Goal: Information Seeking & Learning: Learn about a topic

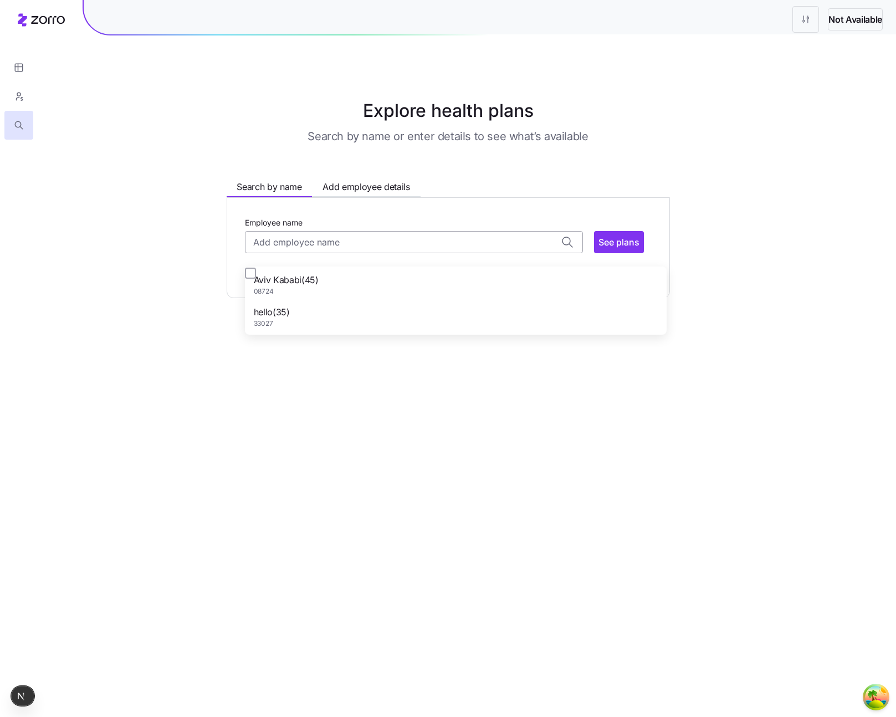
click at [291, 253] on input "Employee name" at bounding box center [414, 242] width 338 height 22
click at [268, 341] on span "Aviv Kababi ( 45 )" at bounding box center [235, 334] width 65 height 14
type input "Aviv Kababi"
click at [639, 249] on span "See plans" at bounding box center [618, 241] width 41 height 13
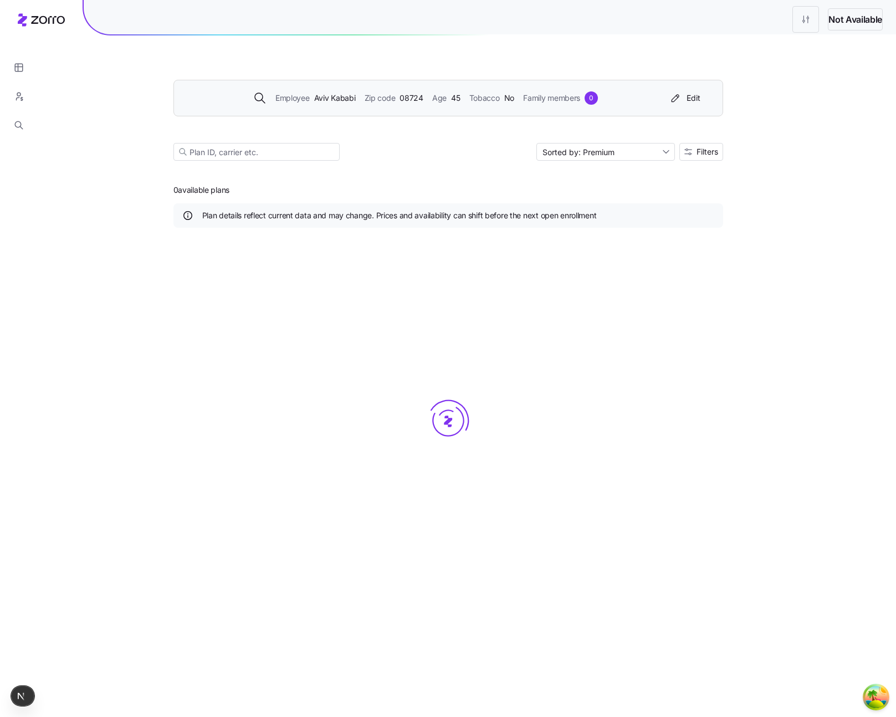
click at [365, 116] on div "Employee Aviv Kababi Zip code 08724 Age [DEMOGRAPHIC_DATA] Tobacco No Family me…" at bounding box center [448, 98] width 550 height 37
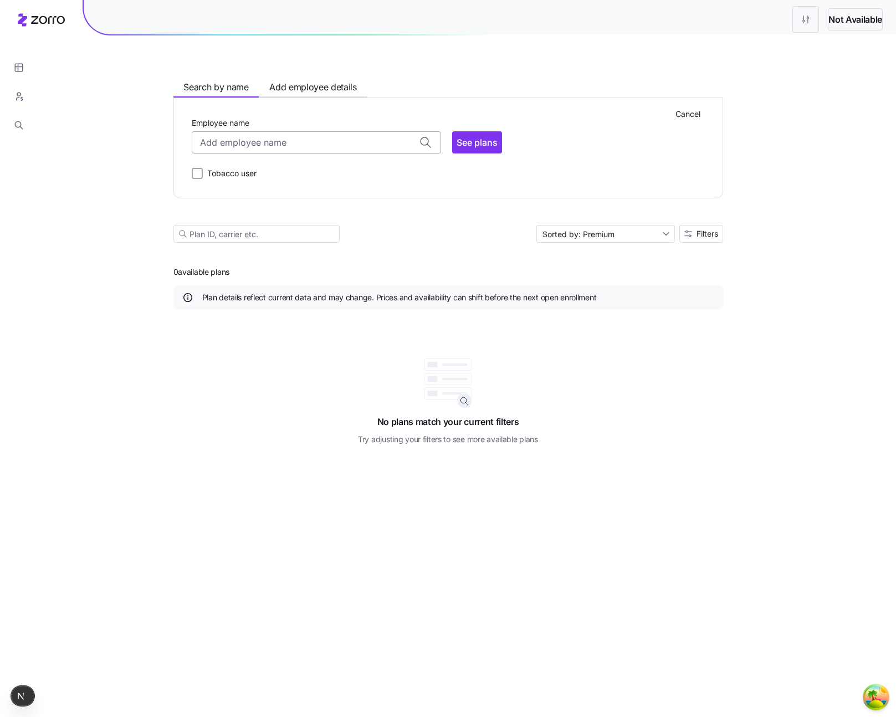
click at [274, 153] on input "Employee name" at bounding box center [316, 142] width 249 height 22
click at [325, 153] on input "Employee name" at bounding box center [316, 142] width 249 height 22
click at [603, 198] on div "Cancel Employee name [PERSON_NAME] ( 45 ) 08724 hello ( 35 ) 33027 See plans To…" at bounding box center [448, 148] width 550 height 101
click at [356, 153] on input "Employee name" at bounding box center [316, 142] width 249 height 22
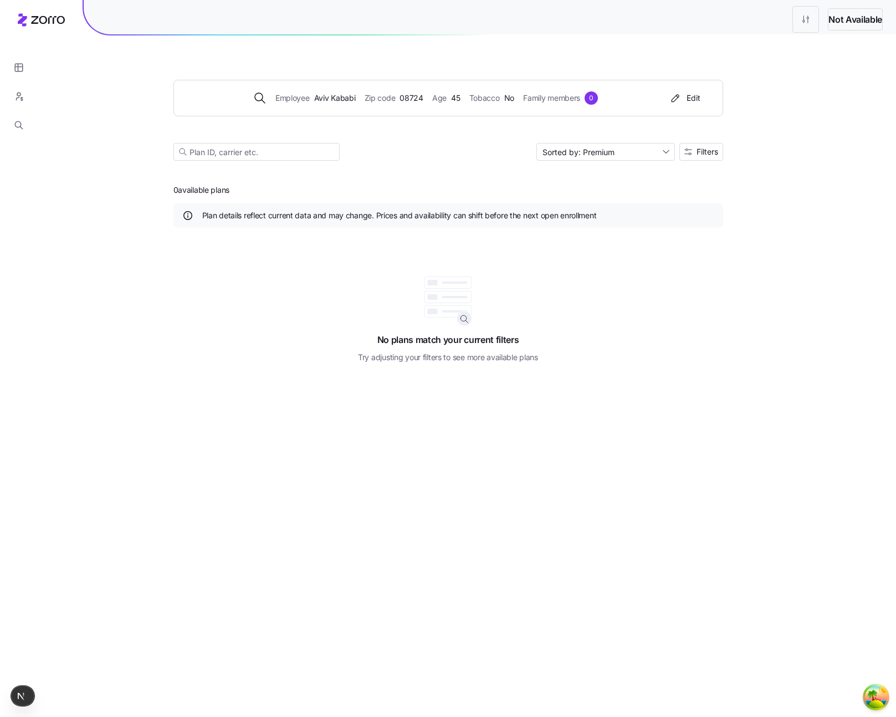
click at [369, 363] on div "0 available plans Plan details reflect current data and may change. Prices and …" at bounding box center [448, 268] width 550 height 189
click at [310, 116] on div "Employee Aviv Kababi Zip code 08724 Age [DEMOGRAPHIC_DATA] Tobacco No Family me…" at bounding box center [448, 98] width 550 height 37
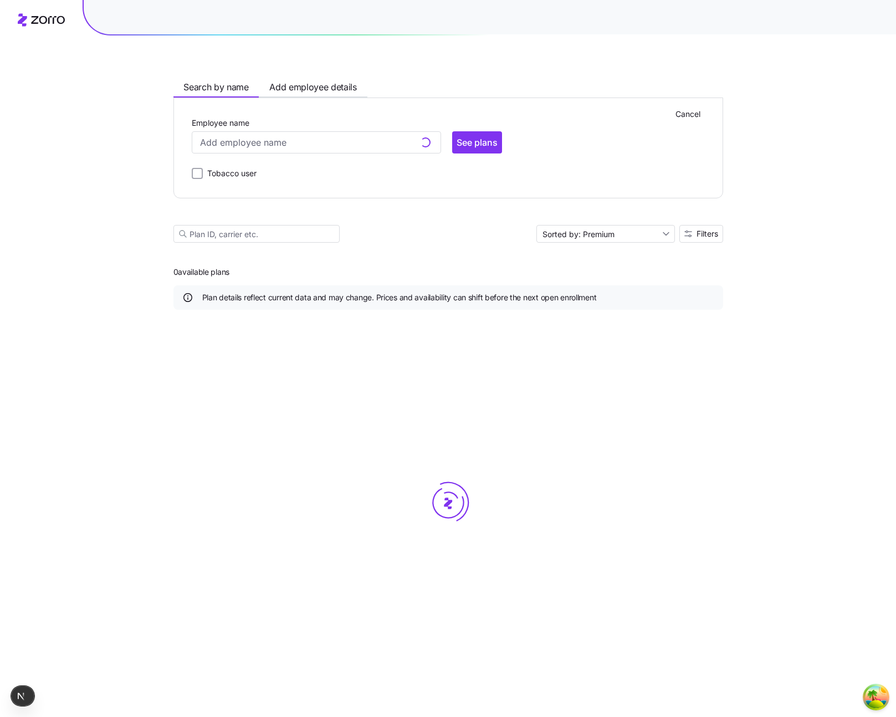
click at [279, 153] on div "Employee name" at bounding box center [316, 135] width 249 height 38
click at [265, 153] on input "Employee name" at bounding box center [316, 142] width 249 height 22
type input "g"
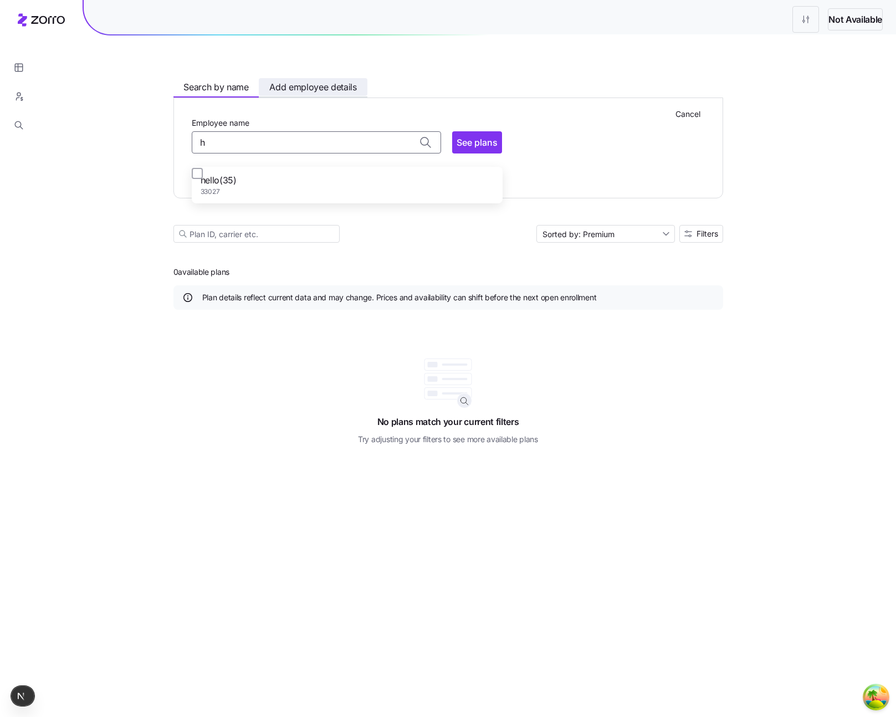
type input "h"
click at [274, 96] on button "Add employee details" at bounding box center [313, 87] width 108 height 18
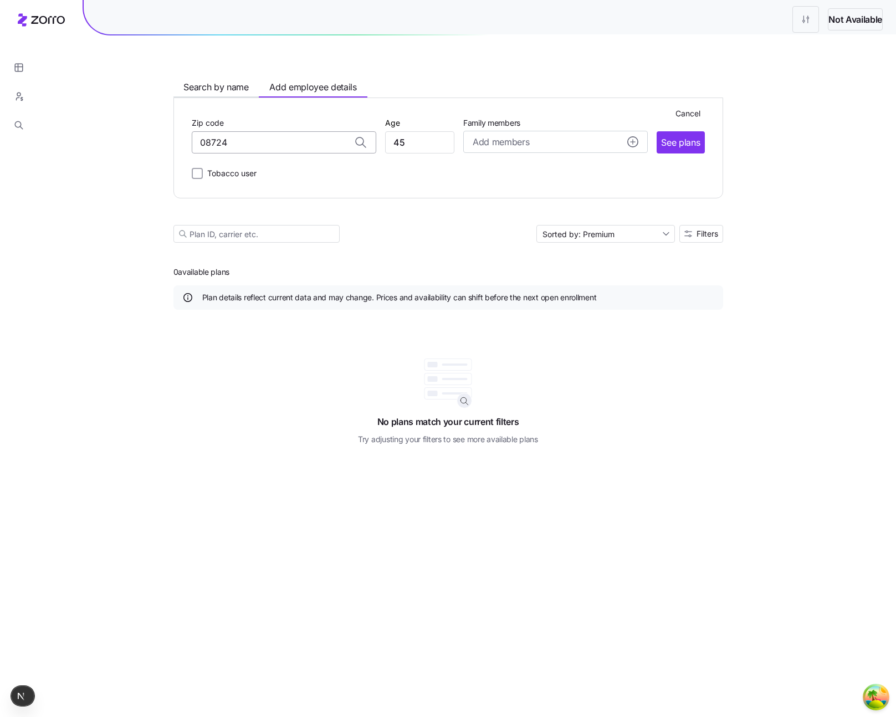
click at [284, 153] on input "08724" at bounding box center [284, 142] width 184 height 22
type input "08724, Saginaw County, MI"
click at [559, 180] on div "Tobacco user" at bounding box center [448, 171] width 513 height 18
click at [268, 153] on input "08724, Saginaw County, MI" at bounding box center [284, 142] width 184 height 22
click at [406, 249] on main "Search by name Add employee details Cancel Zip code 08724, Saginaw County, MI A…" at bounding box center [448, 358] width 550 height 717
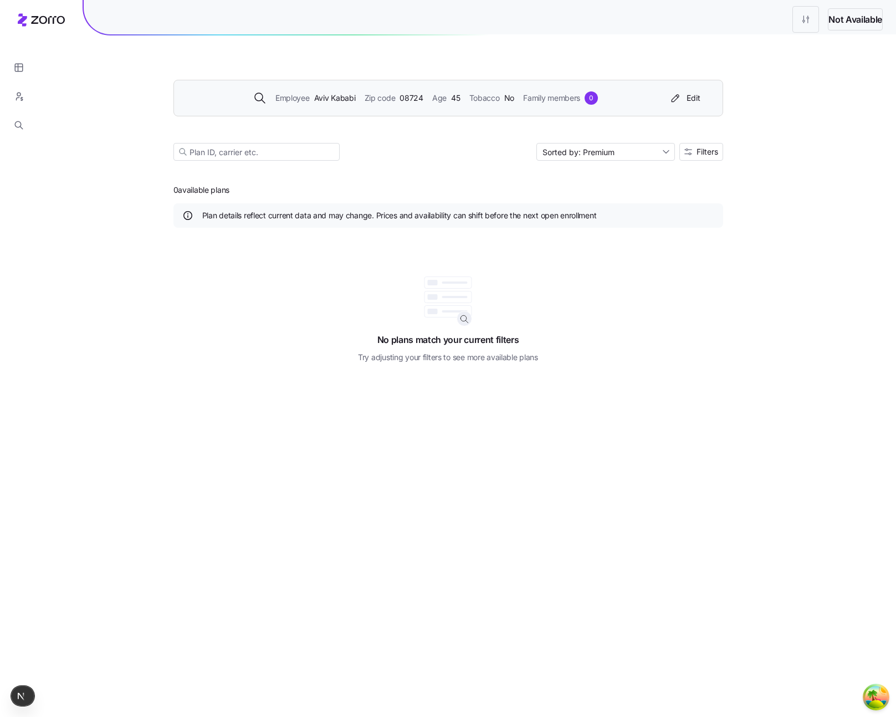
click at [399, 104] on span "08724" at bounding box center [411, 98] width 24 height 12
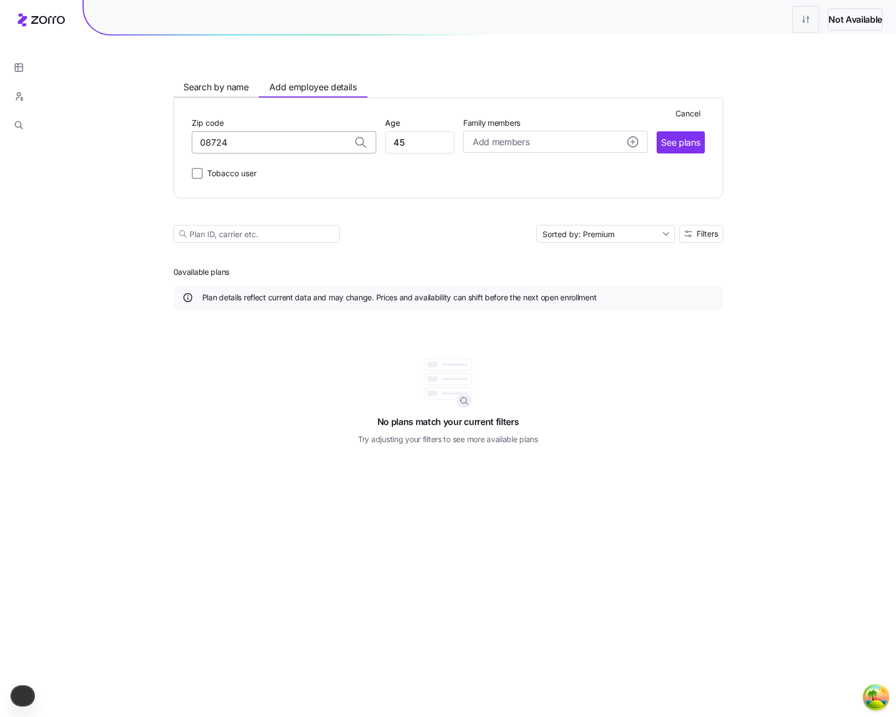
click at [221, 153] on input "08724" at bounding box center [284, 142] width 184 height 22
type input "08724, Saginaw County, MI"
